Goal: Information Seeking & Learning: Find specific fact

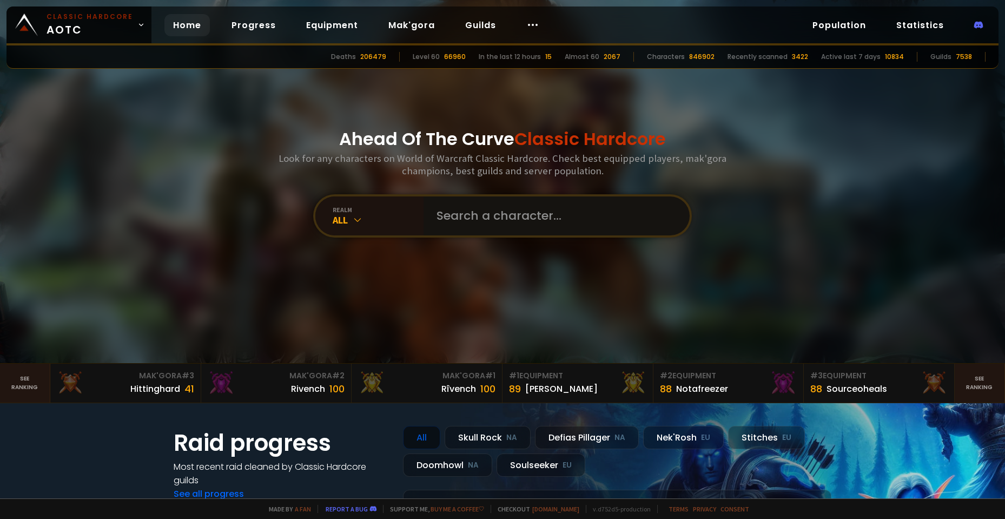
click at [451, 209] on input "text" at bounding box center [553, 215] width 247 height 39
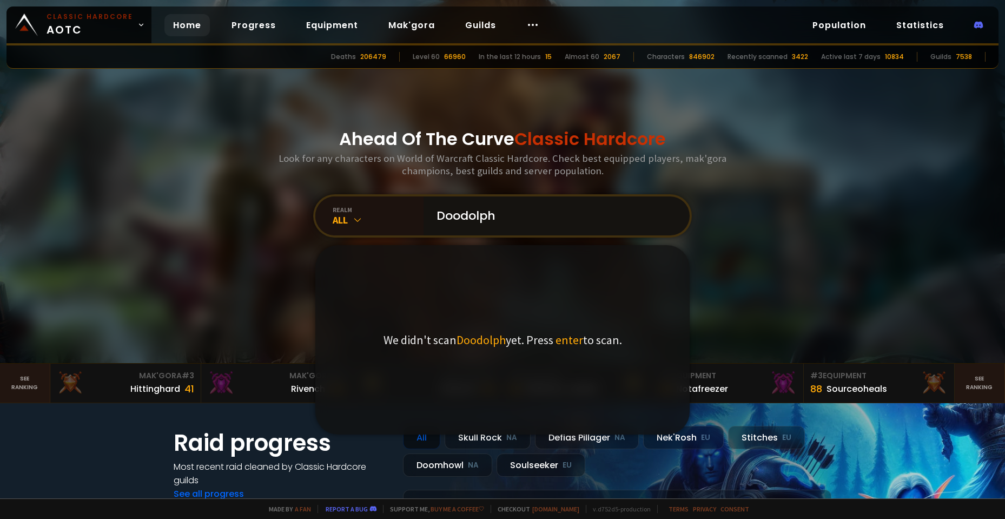
click at [441, 210] on input "Doodolph" at bounding box center [553, 215] width 247 height 39
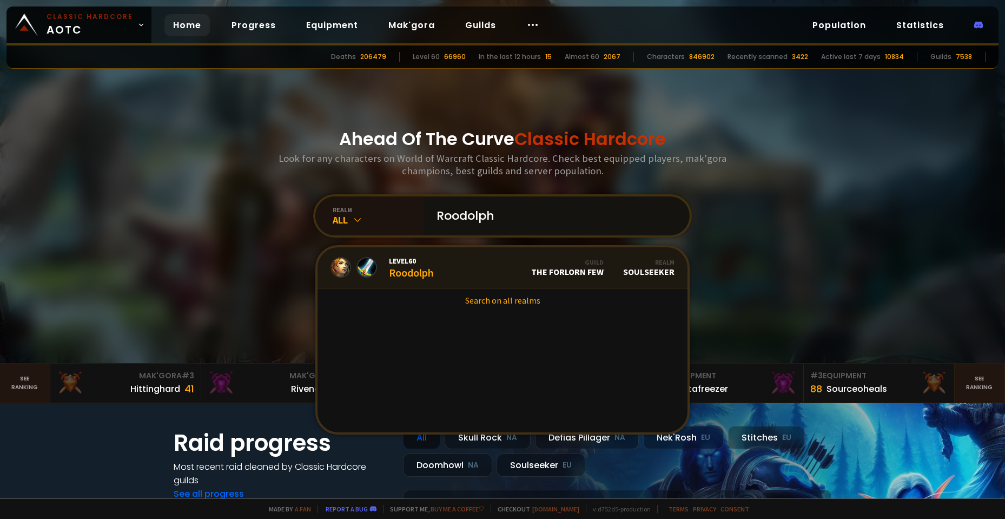
type input "Roodolph"
click at [443, 267] on link "Level 60 Roodolph Guild The Forlorn Few Realm Soulseeker" at bounding box center [502, 267] width 370 height 41
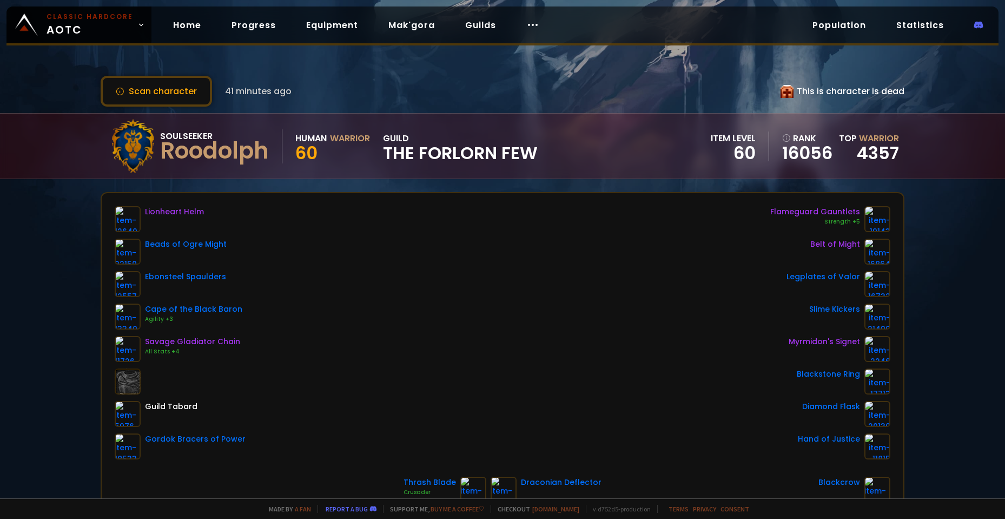
click at [65, 372] on div "Scan character 41 minutes ago This is character is dead Soulseeker Roodolph Hum…" at bounding box center [502, 249] width 1005 height 498
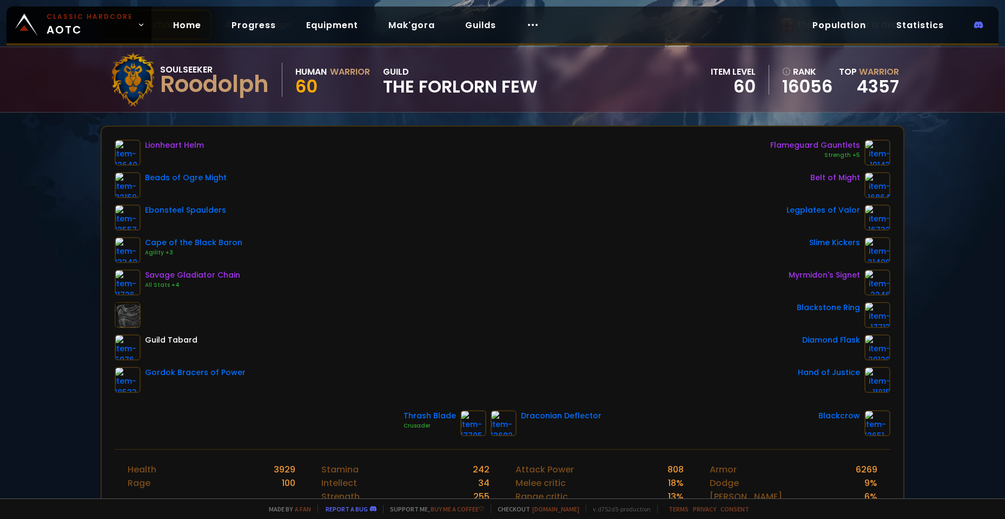
scroll to position [68, 0]
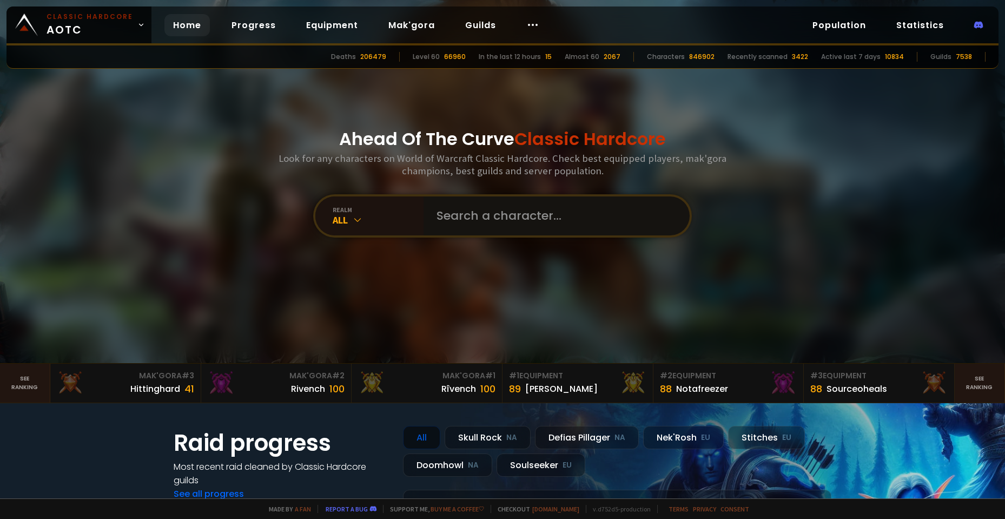
click at [445, 199] on input "text" at bounding box center [553, 215] width 247 height 39
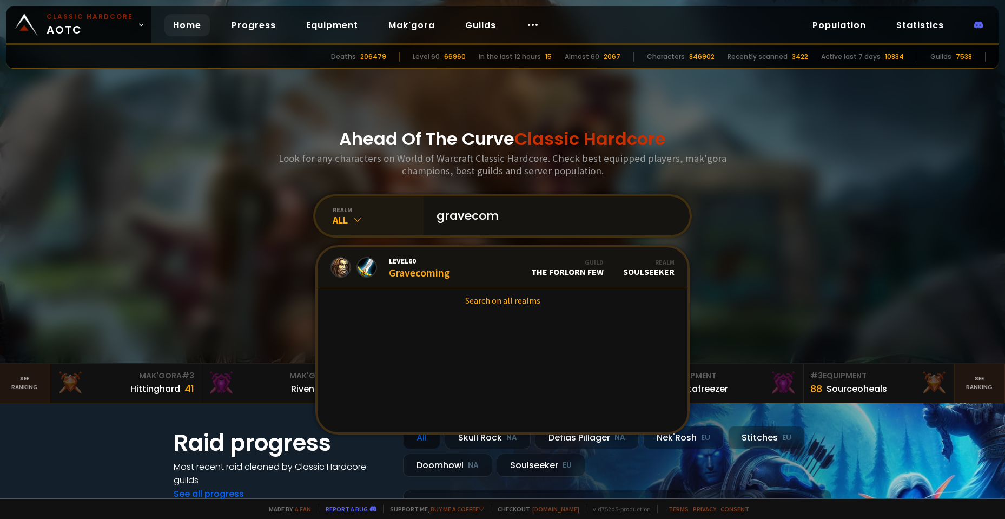
drag, startPoint x: 522, startPoint y: 220, endPoint x: 369, endPoint y: 208, distance: 154.1
click at [369, 208] on div "realm All gravecom Level 60 Gravecoming Guild The Forlorn Few Realm Soulseeker …" at bounding box center [502, 215] width 379 height 43
type input "Falcorne"
click at [501, 300] on link "Search on all realms" at bounding box center [502, 300] width 370 height 24
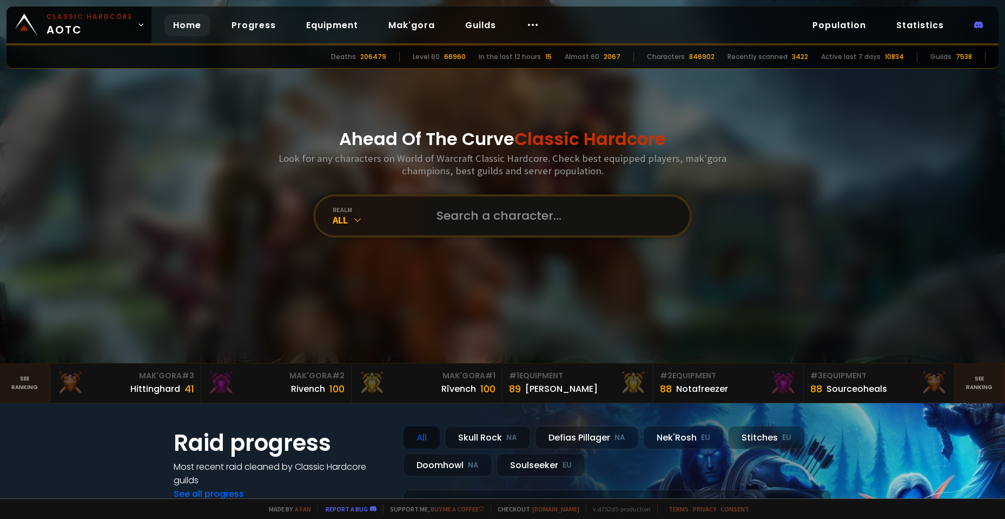
click at [437, 222] on input "text" at bounding box center [553, 215] width 247 height 39
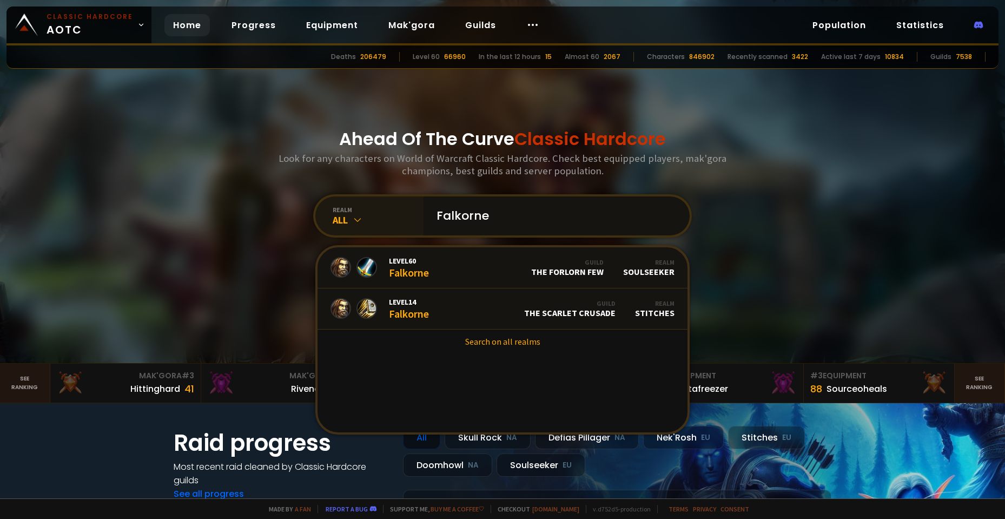
drag, startPoint x: 416, startPoint y: 211, endPoint x: 360, endPoint y: 205, distance: 56.6
click at [360, 205] on div "realm All Falkorne Level 60 Falkorne Guild The Forlorn Few Realm Soulseeker Lev…" at bounding box center [502, 215] width 379 height 43
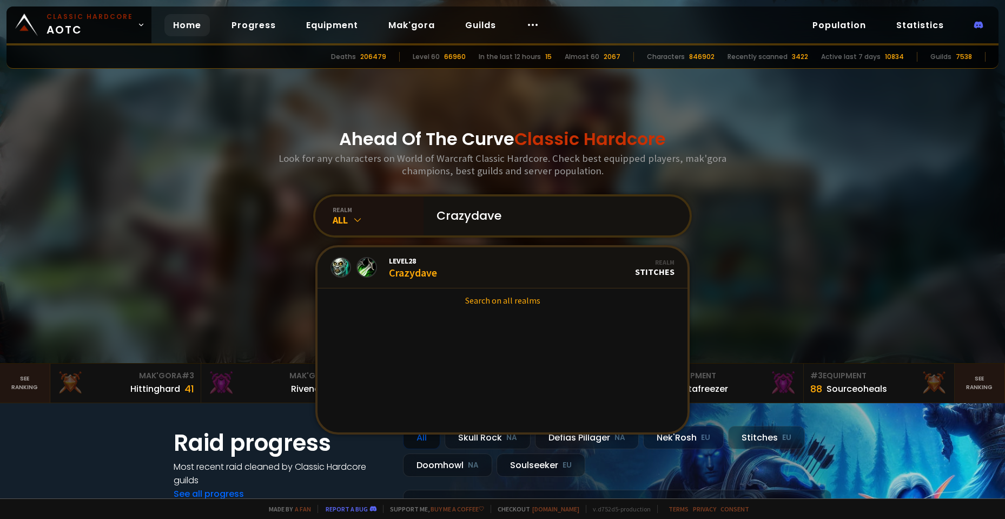
type input "Crazydave"
click at [488, 301] on link "Search on all realms" at bounding box center [502, 300] width 370 height 24
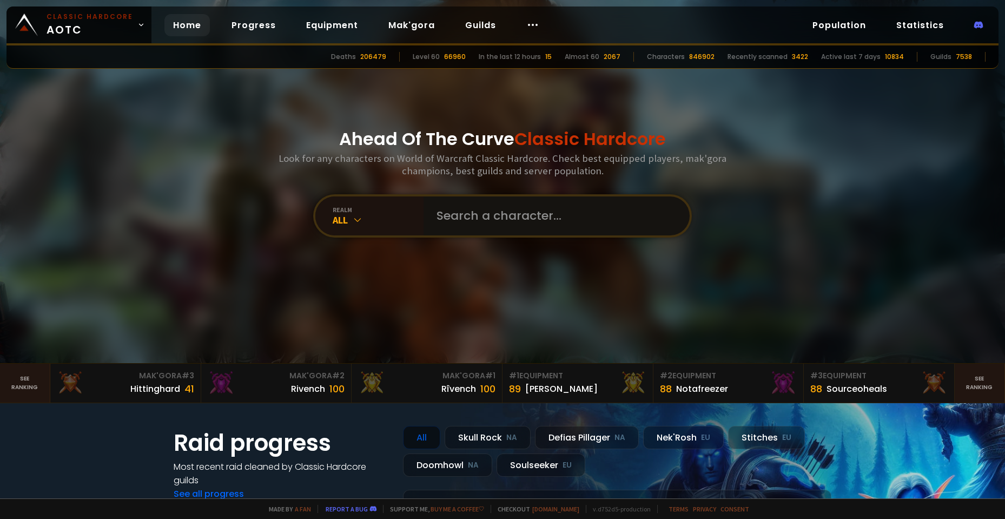
click at [453, 205] on input "text" at bounding box center [553, 215] width 247 height 39
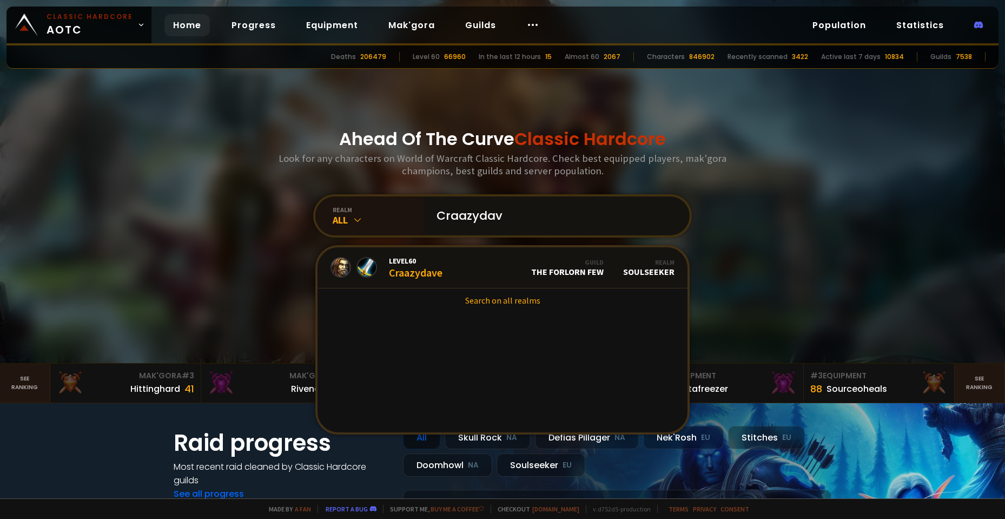
type input "Craazydav"
